Goal: Task Accomplishment & Management: Manage account settings

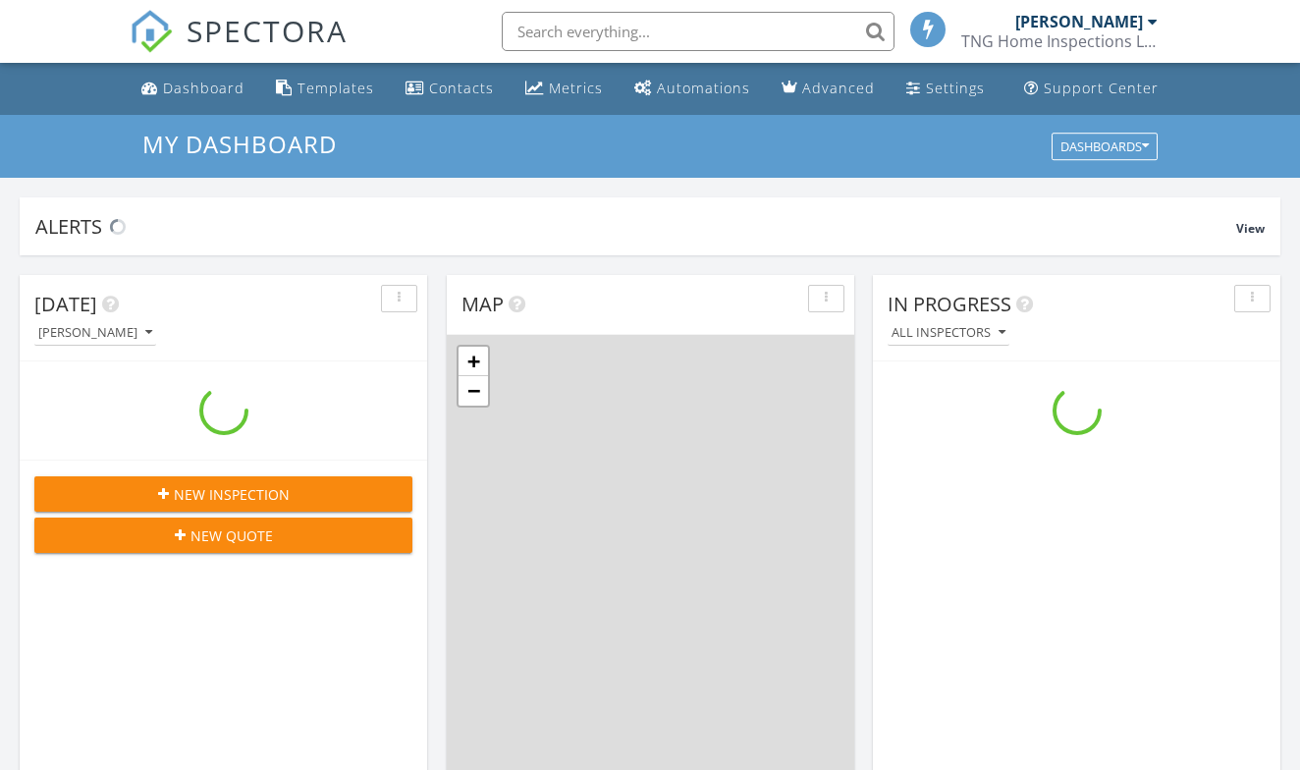
scroll to position [1788, 1301]
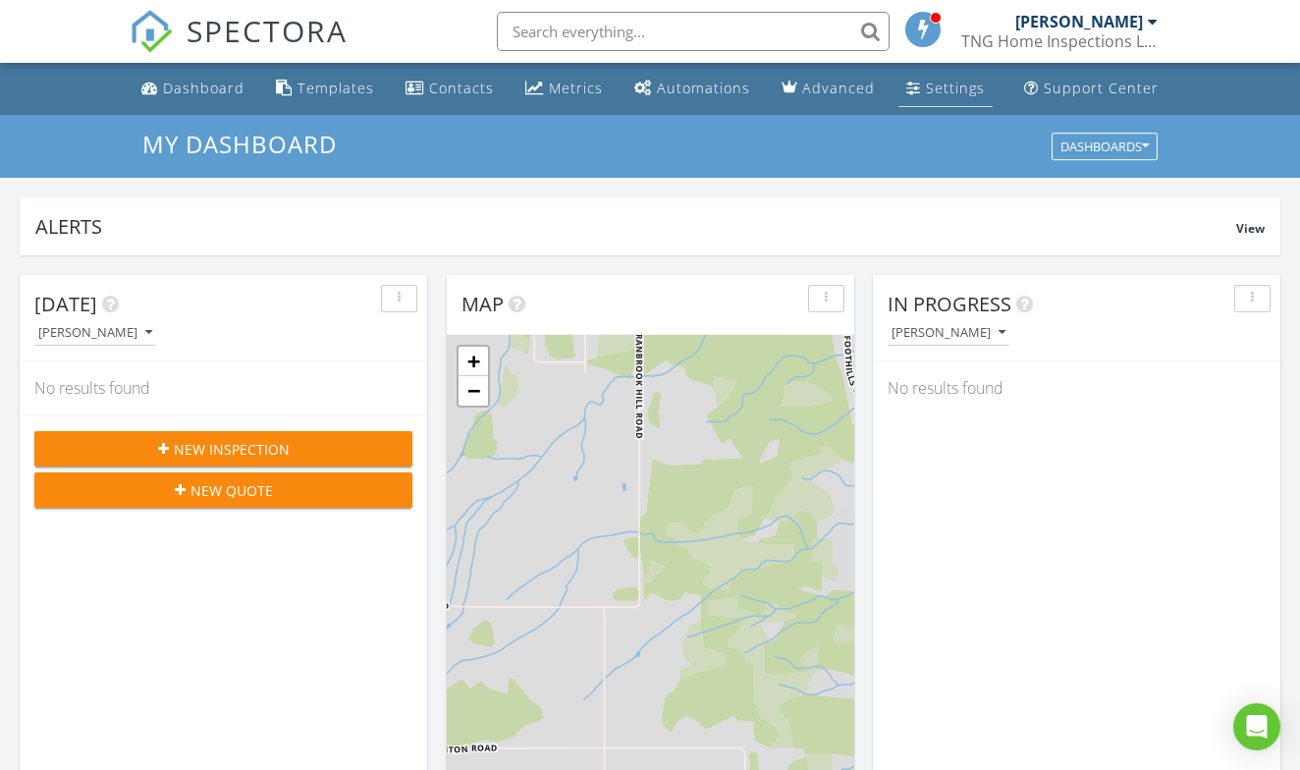
click at [949, 92] on div "Settings" at bounding box center [955, 88] width 59 height 19
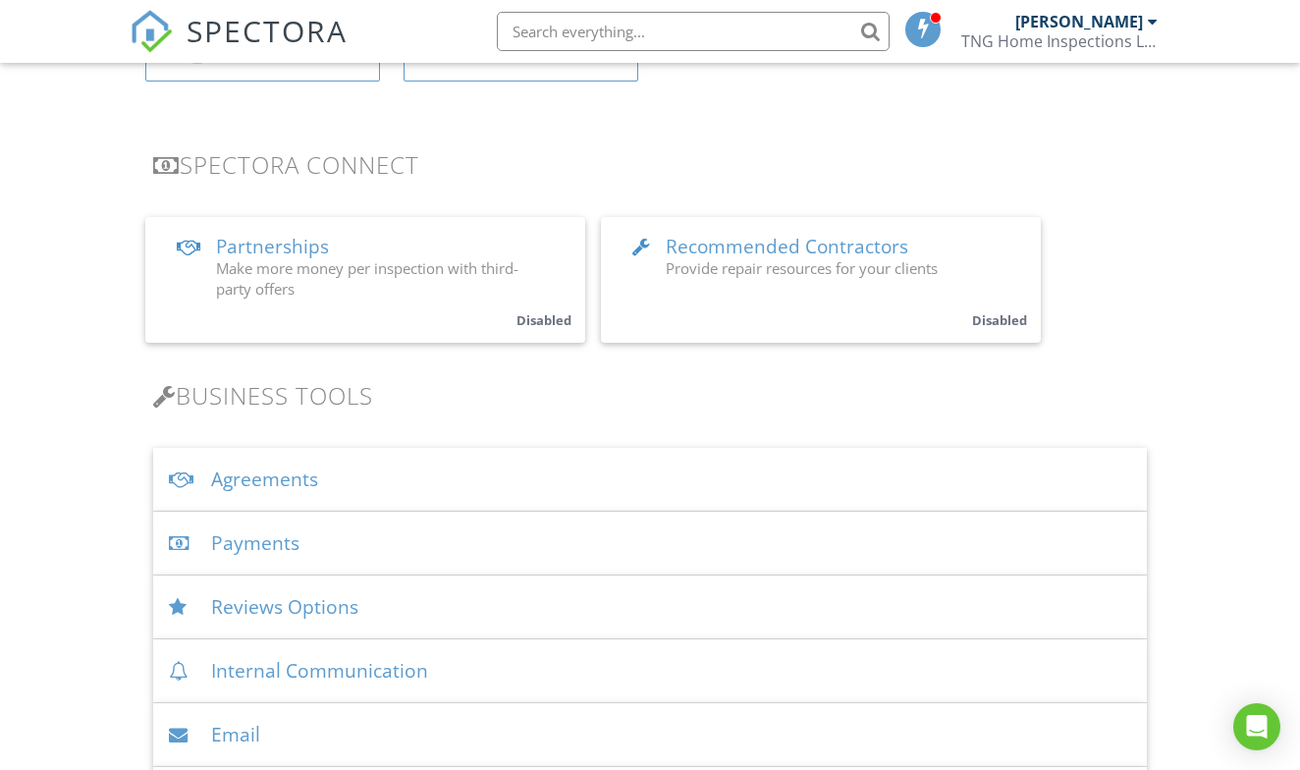
scroll to position [352, 0]
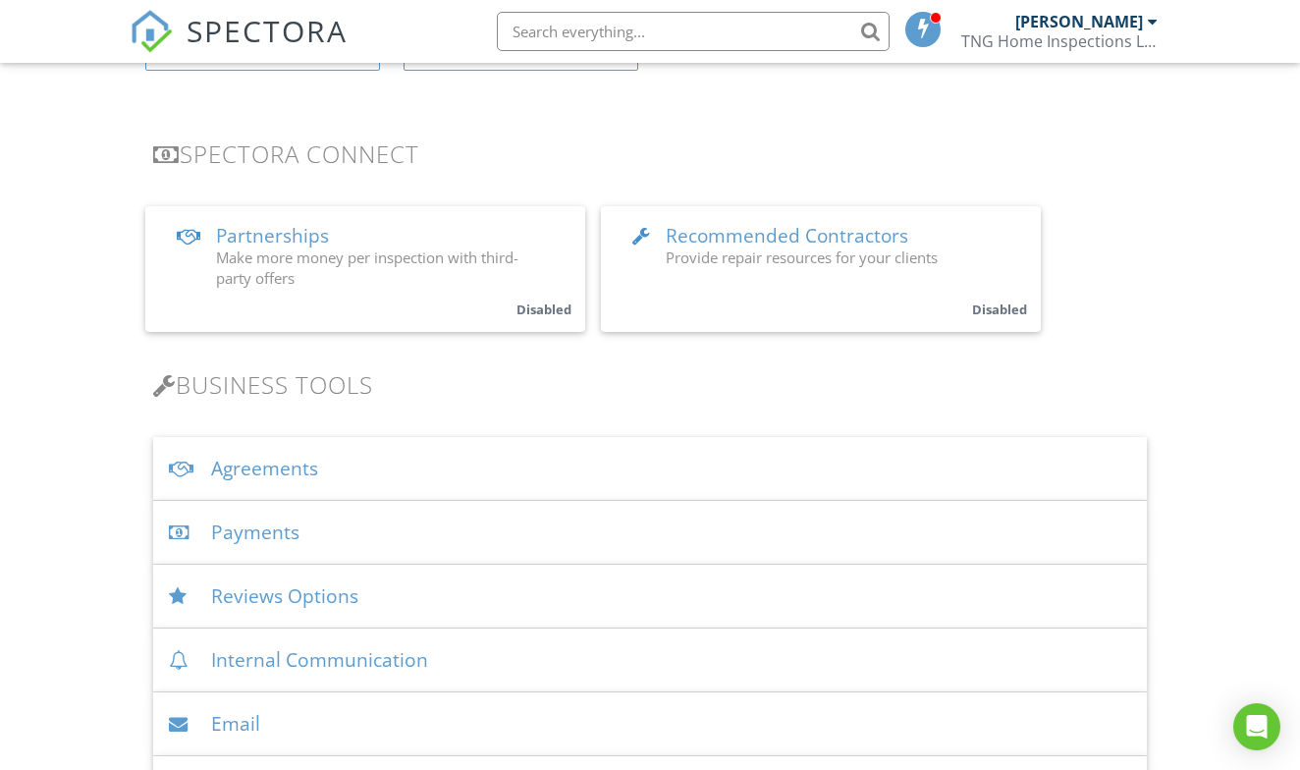
click at [409, 475] on div "Agreements" at bounding box center [649, 469] width 993 height 64
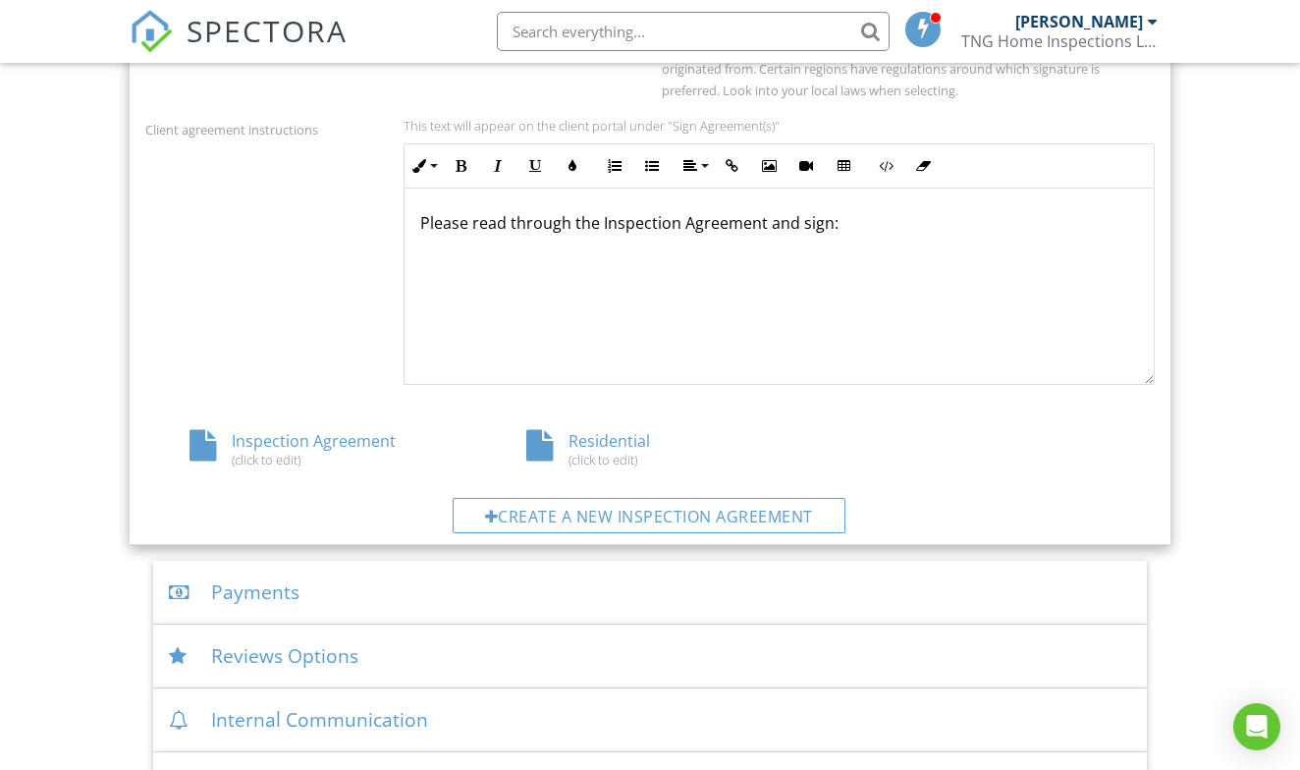
scroll to position [884, 0]
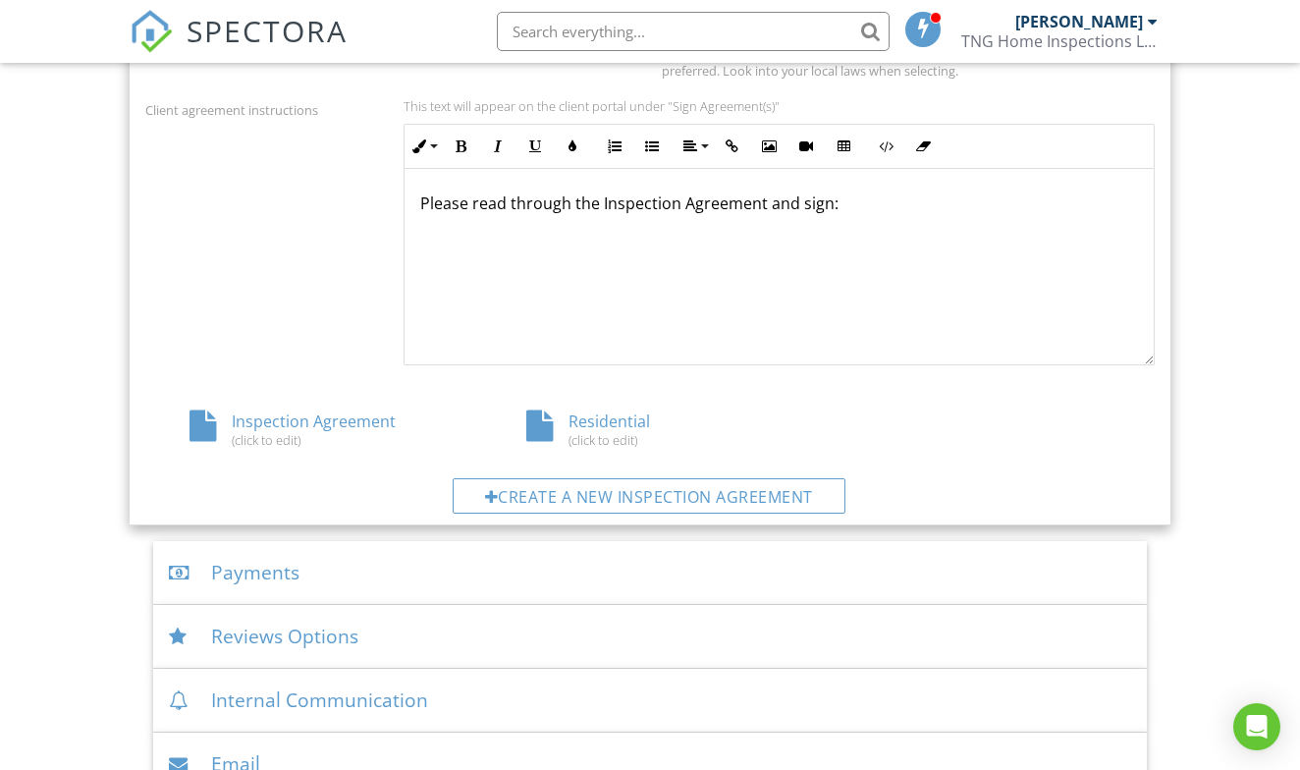
click at [604, 422] on div "Residential (click to edit)" at bounding box center [650, 428] width 336 height 37
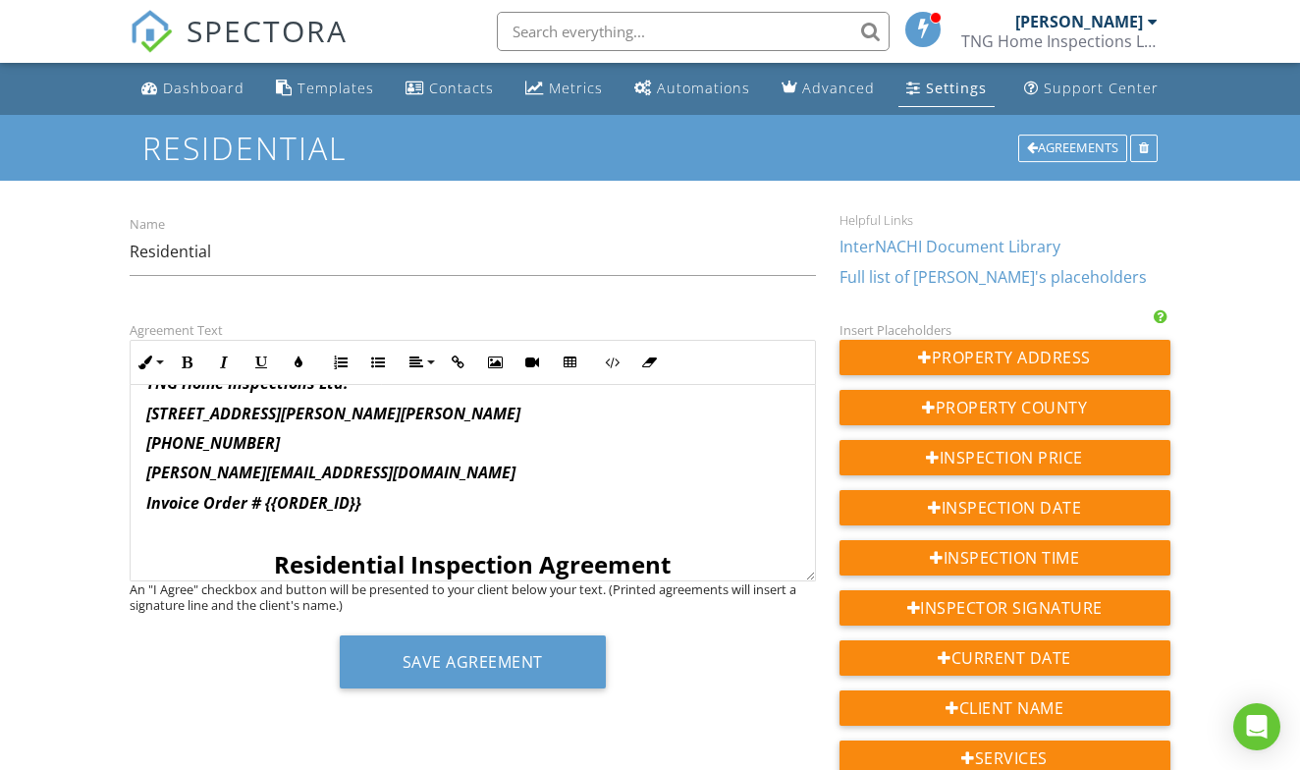
scroll to position [28, 0]
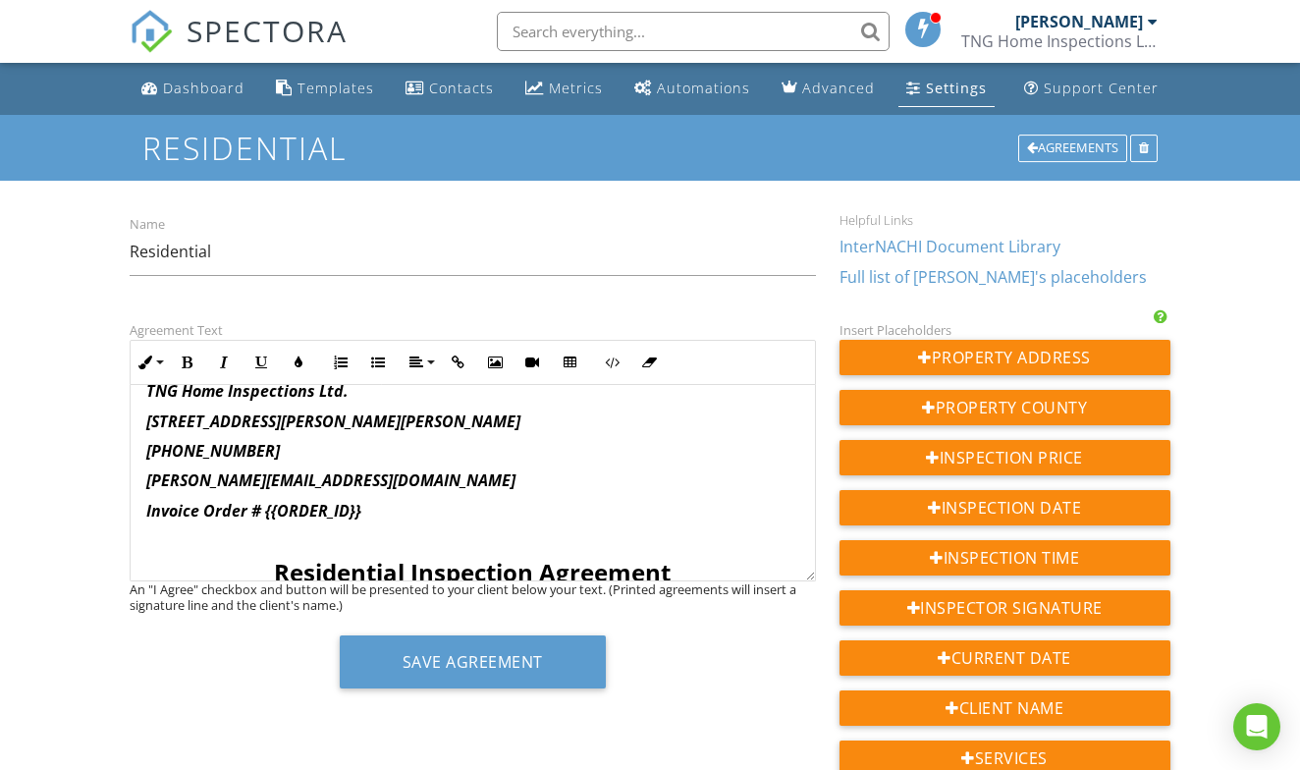
click at [324, 478] on p "[PERSON_NAME][EMAIL_ADDRESS][DOMAIN_NAME]" at bounding box center [472, 480] width 652 height 22
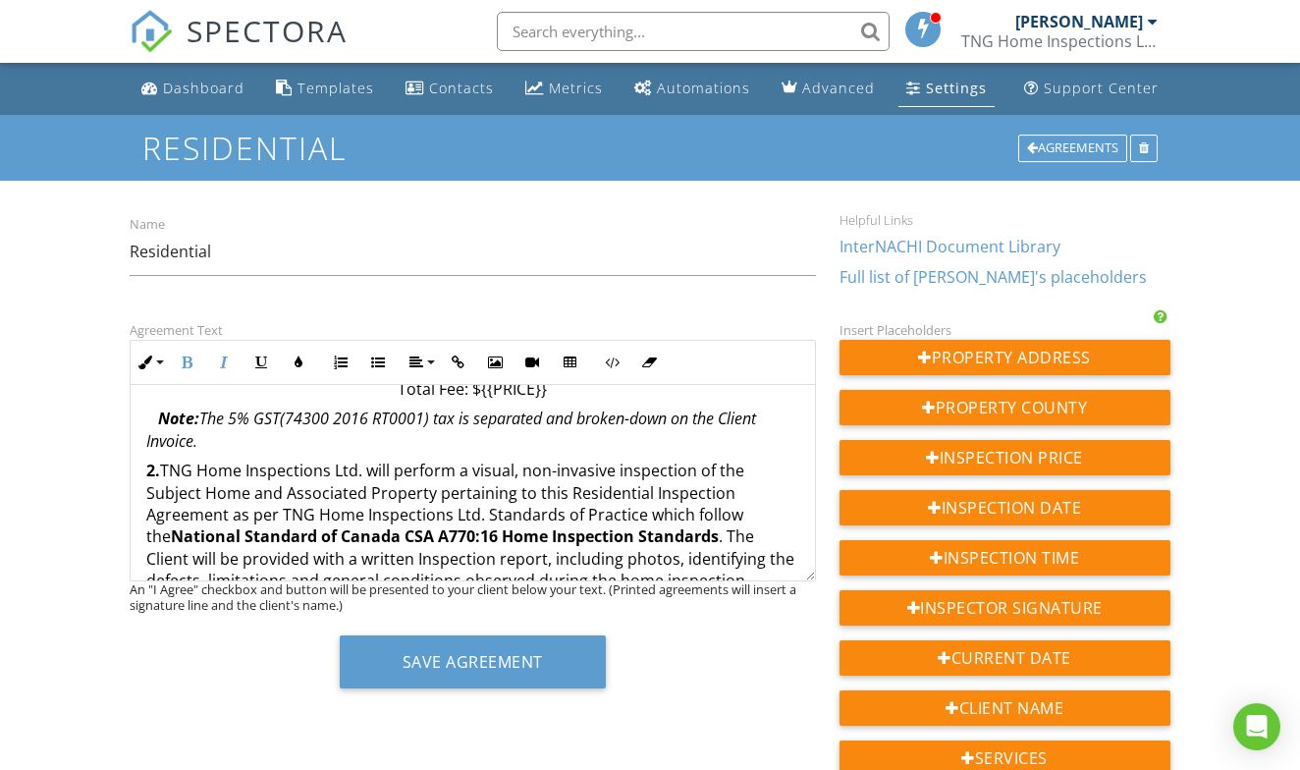
scroll to position [809, 0]
click at [736, 480] on p "2. TNG Home Inspections Ltd. will perform a visual, non-invasive inspection of …" at bounding box center [472, 557] width 652 height 198
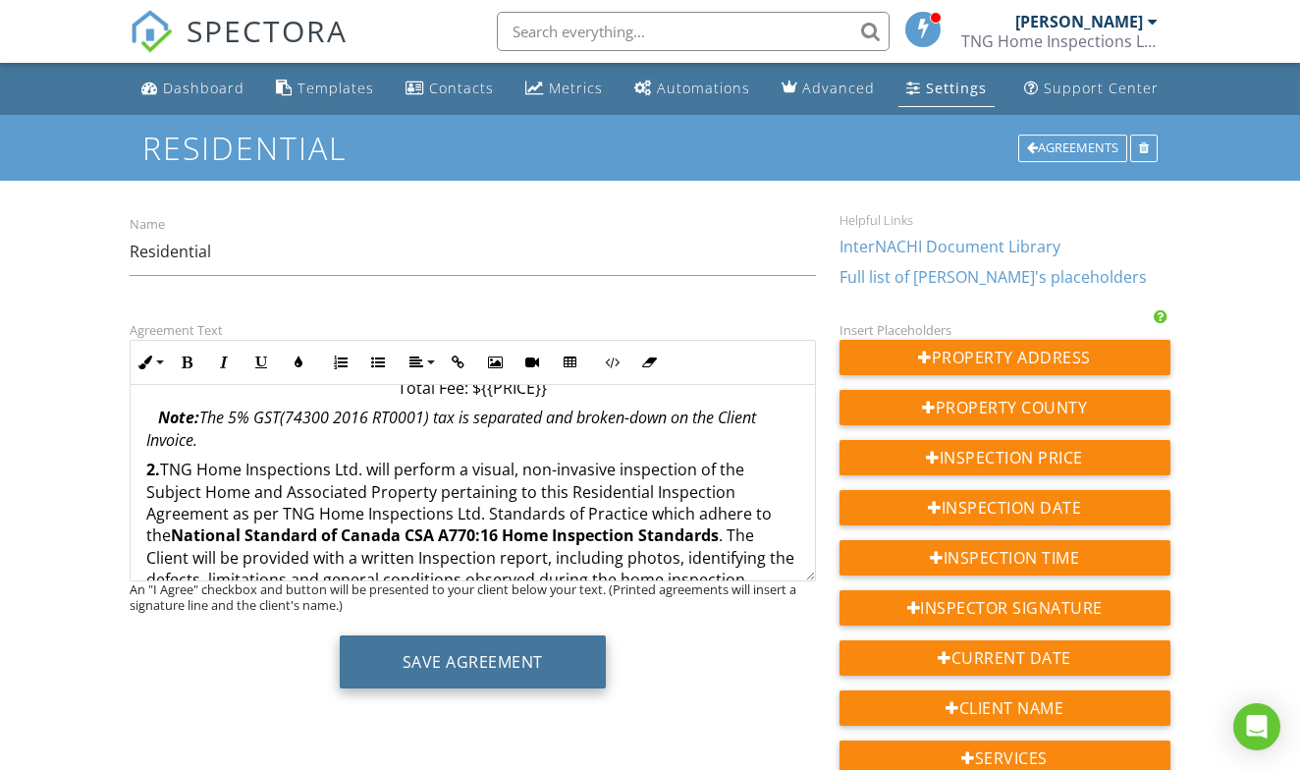
click at [481, 661] on button "Save Agreement" at bounding box center [473, 661] width 266 height 53
